Goal: Transaction & Acquisition: Purchase product/service

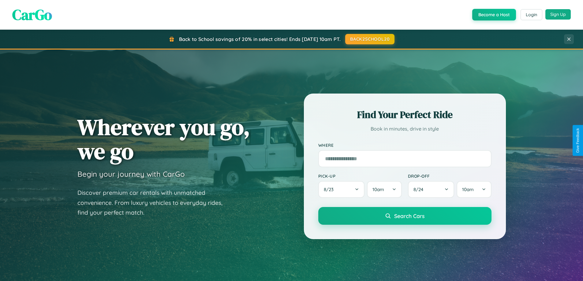
click at [557, 14] on button "Sign Up" at bounding box center [557, 14] width 25 height 10
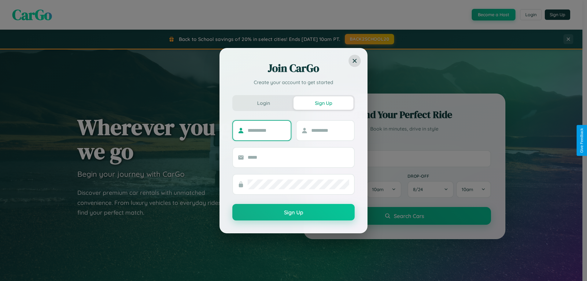
click at [267, 130] on input "text" at bounding box center [267, 131] width 38 height 10
type input "*******"
click at [330, 130] on input "text" at bounding box center [330, 131] width 38 height 10
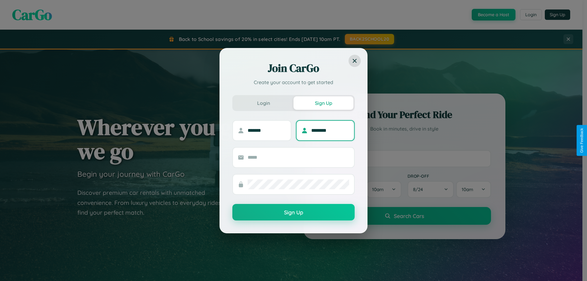
type input "********"
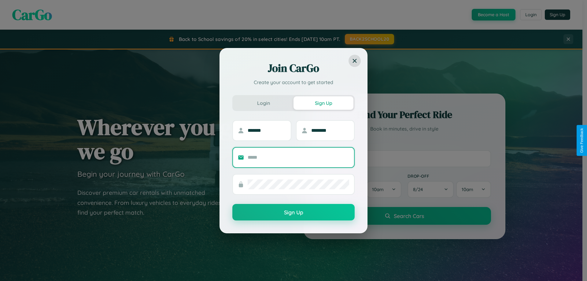
click at [298, 157] on input "text" at bounding box center [299, 158] width 102 height 10
type input "**********"
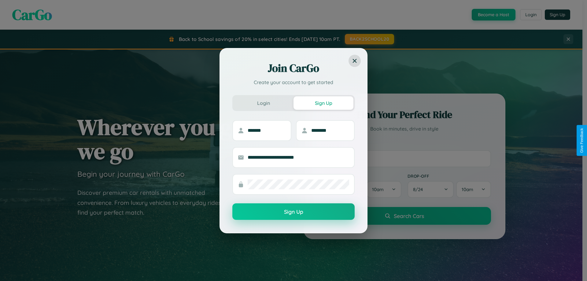
click at [294, 212] on button "Sign Up" at bounding box center [293, 211] width 122 height 17
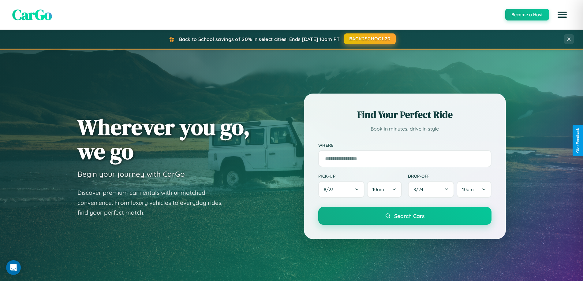
click at [369, 39] on button "BACK2SCHOOL20" at bounding box center [370, 38] width 52 height 11
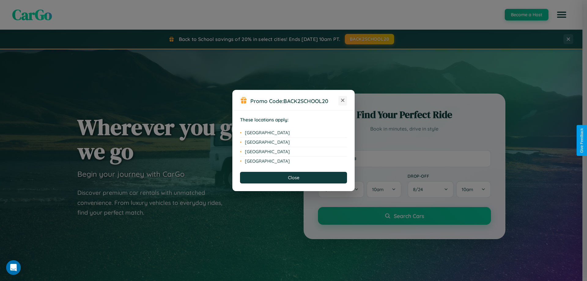
click at [343, 101] on icon at bounding box center [342, 100] width 3 height 3
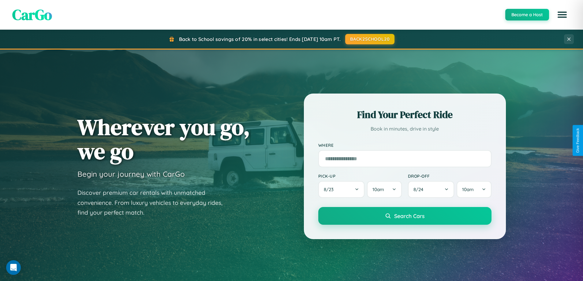
scroll to position [1177, 0]
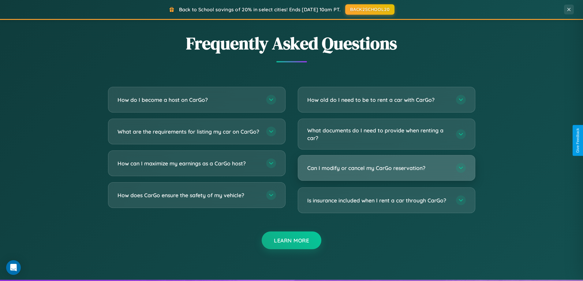
click at [386, 168] on h3 "Can I modify or cancel my CarGo reservation?" at bounding box center [378, 168] width 142 height 8
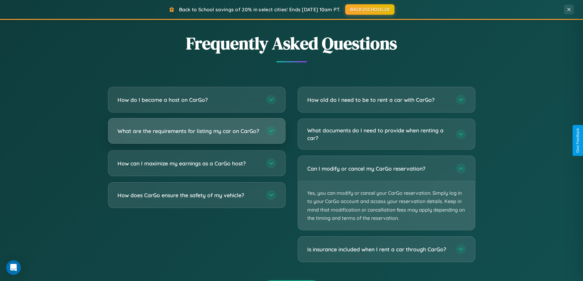
click at [196, 134] on h3 "What are the requirements for listing my car on CarGo?" at bounding box center [188, 131] width 142 height 8
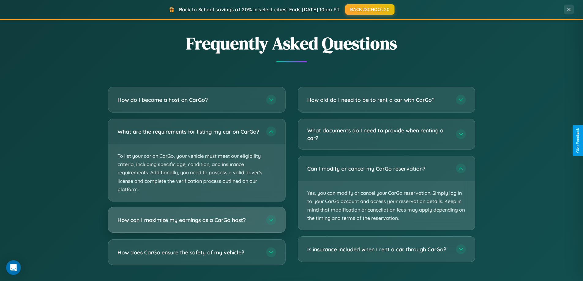
click at [196, 224] on h3 "How can I maximize my earnings as a CarGo host?" at bounding box center [188, 220] width 142 height 8
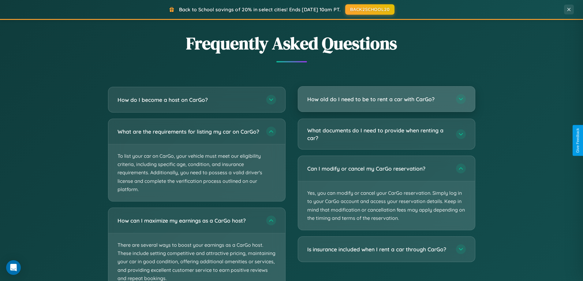
click at [386, 99] on h3 "How old do I need to be to rent a car with CarGo?" at bounding box center [378, 99] width 142 height 8
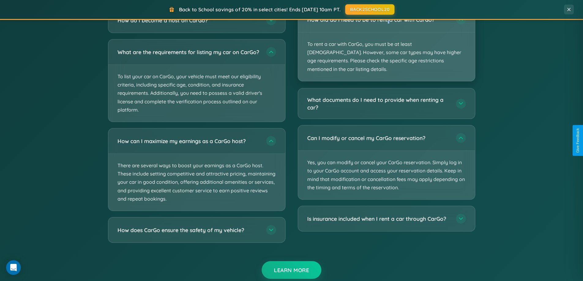
scroll to position [1113, 0]
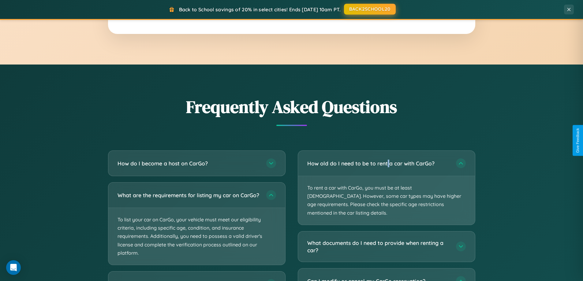
click at [369, 9] on button "BACK2SCHOOL20" at bounding box center [370, 9] width 52 height 11
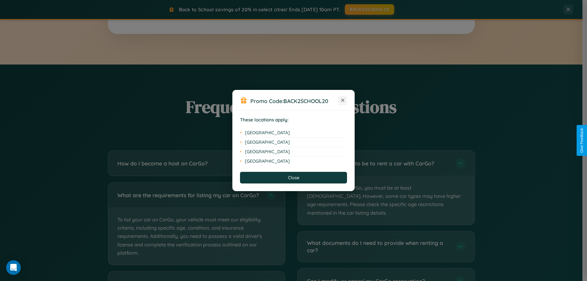
click at [343, 101] on icon at bounding box center [342, 100] width 3 height 3
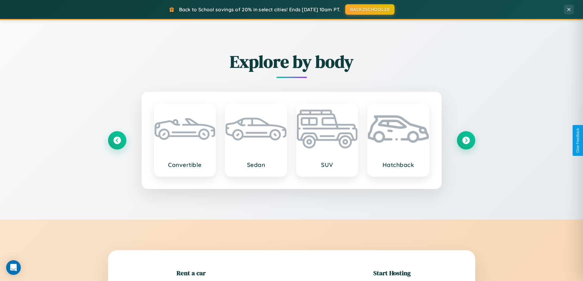
scroll to position [132, 0]
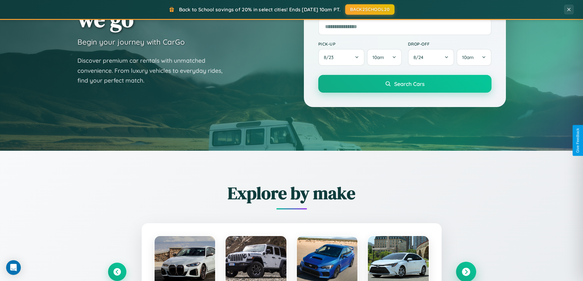
click at [465, 272] on icon at bounding box center [465, 272] width 8 height 8
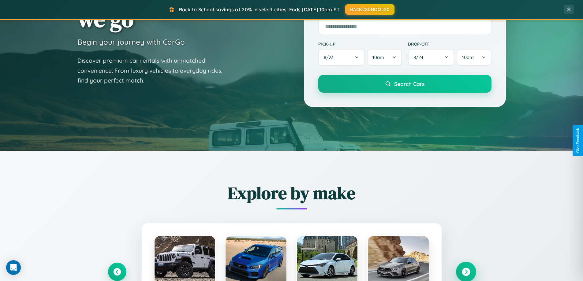
click at [465, 271] on icon at bounding box center [465, 272] width 8 height 8
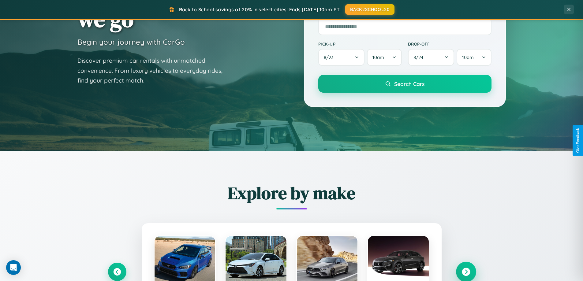
click at [465, 271] on icon at bounding box center [465, 272] width 8 height 8
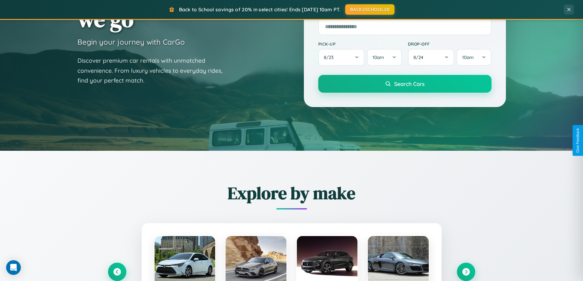
scroll to position [612, 0]
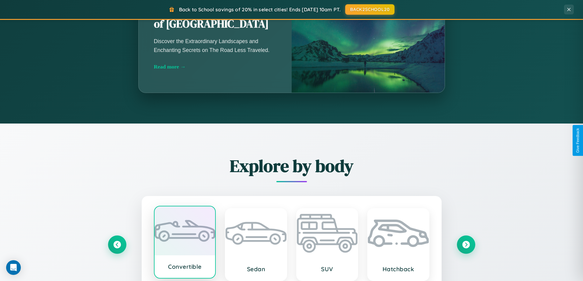
click at [184, 243] on div at bounding box center [184, 230] width 61 height 49
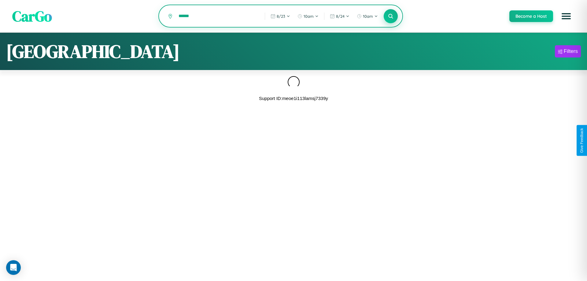
type input "******"
click at [390, 17] on icon at bounding box center [391, 16] width 6 height 6
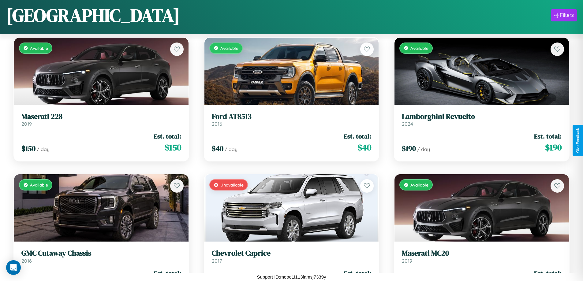
scroll to position [5974, 0]
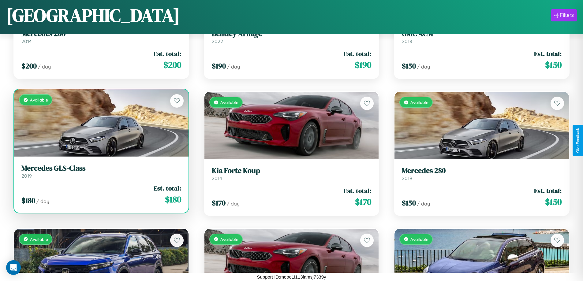
click at [100, 172] on link "Mercedes GLS-Class 2019" at bounding box center [101, 171] width 160 height 15
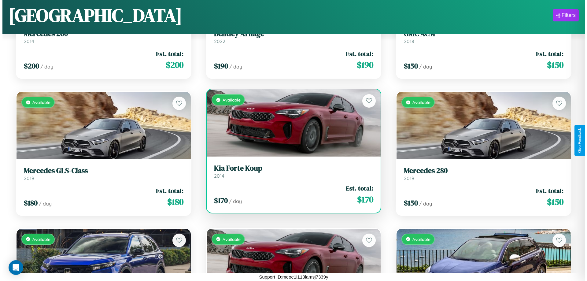
scroll to position [0, 0]
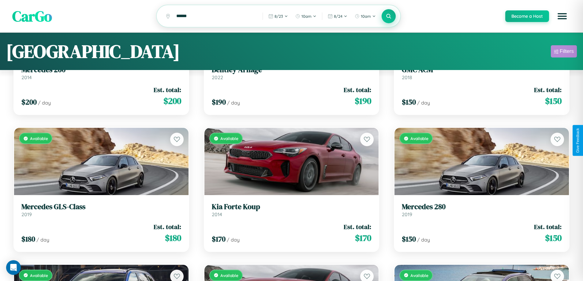
click at [563, 52] on div "Filters" at bounding box center [566, 51] width 14 height 6
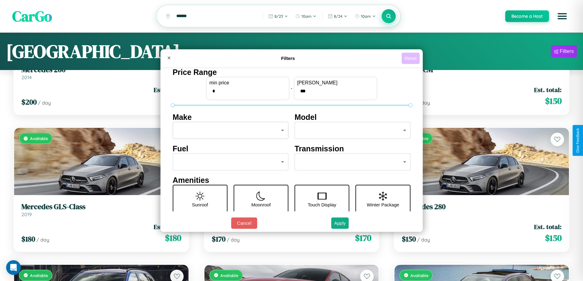
click at [411, 58] on button "Reset" at bounding box center [410, 58] width 18 height 11
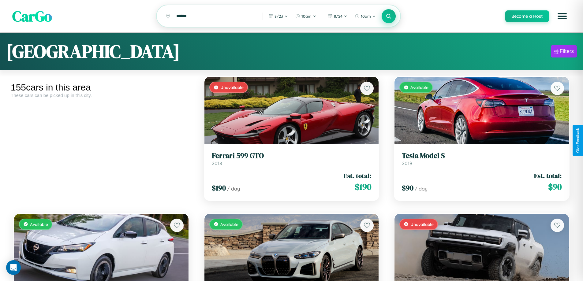
scroll to position [777, 0]
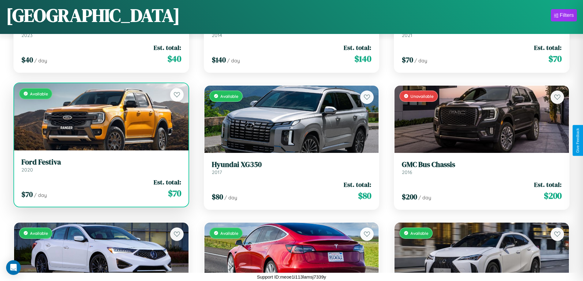
click at [100, 166] on link "Ford Festiva 2020" at bounding box center [101, 165] width 160 height 15
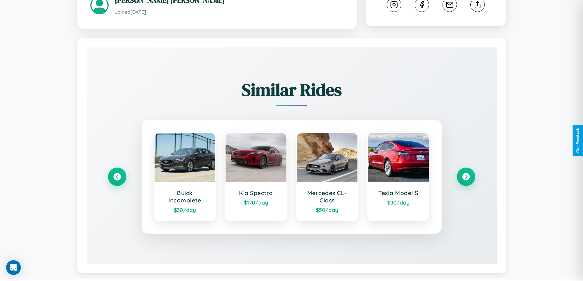
scroll to position [343, 0]
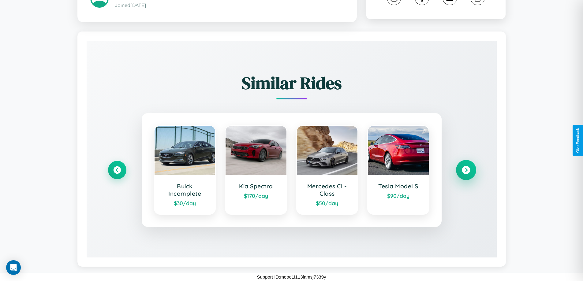
click at [465, 170] on icon at bounding box center [465, 170] width 8 height 8
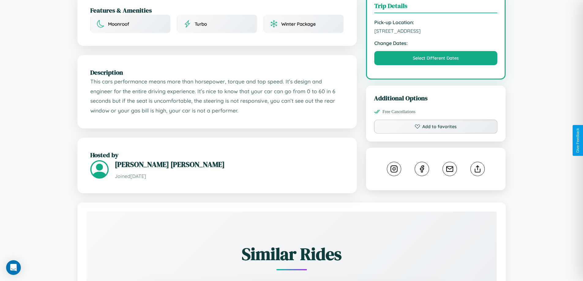
scroll to position [159, 0]
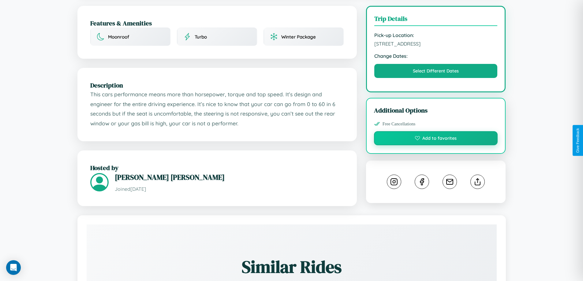
click at [435, 139] on button "Add to favorites" at bounding box center [436, 138] width 124 height 14
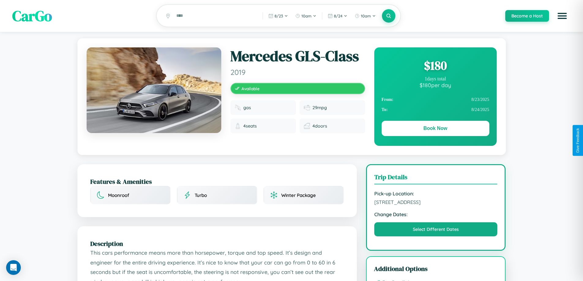
scroll to position [0, 0]
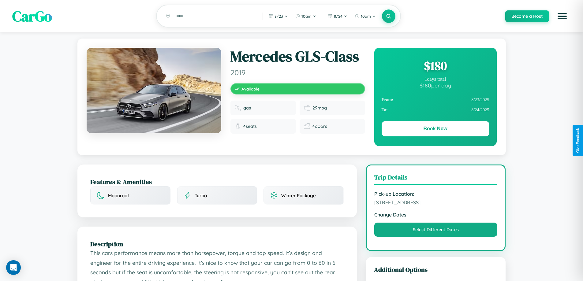
click at [435, 67] on div "$ 180" at bounding box center [435, 65] width 108 height 17
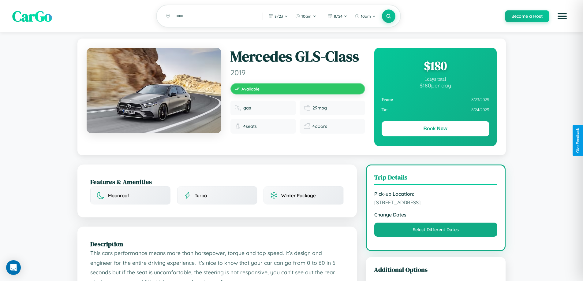
click at [435, 67] on div "$ 180" at bounding box center [435, 65] width 108 height 17
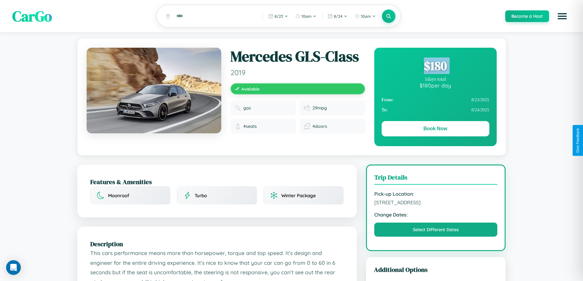
click at [435, 67] on div "$ 180" at bounding box center [435, 65] width 108 height 17
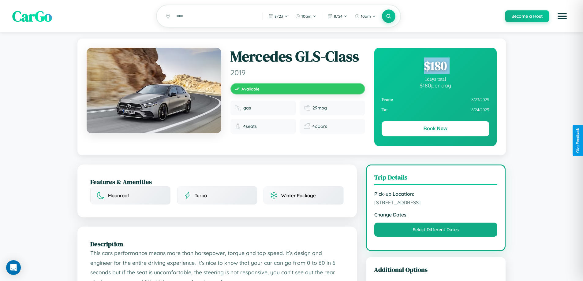
click at [435, 67] on div "$ 180" at bounding box center [435, 65] width 108 height 17
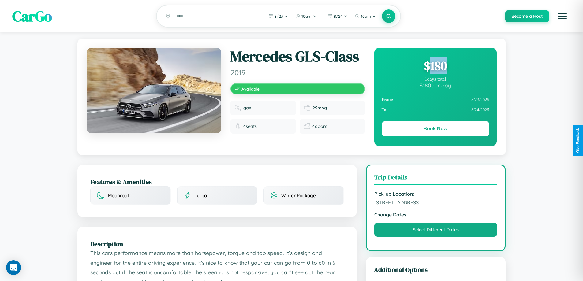
click at [435, 67] on div "$ 180" at bounding box center [435, 65] width 108 height 17
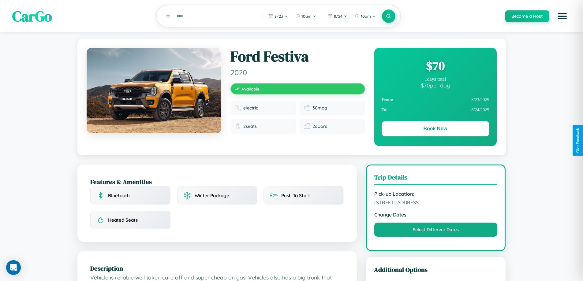
scroll to position [148, 0]
